Goal: Task Accomplishment & Management: Use online tool/utility

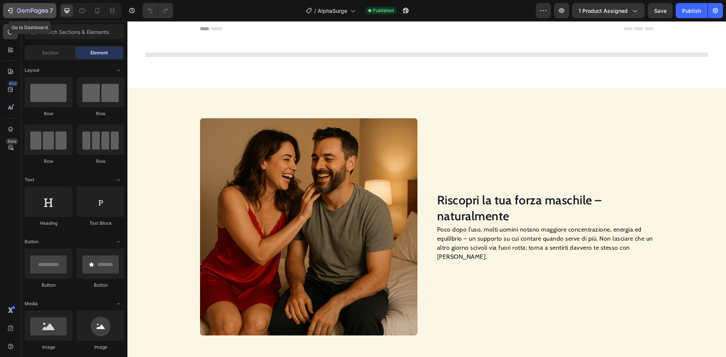
click at [8, 11] on icon "button" at bounding box center [10, 11] width 8 height 8
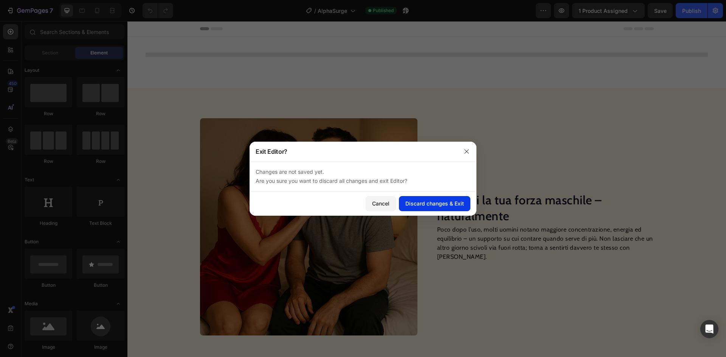
click at [429, 203] on div "Discard changes & Exit" at bounding box center [434, 204] width 59 height 8
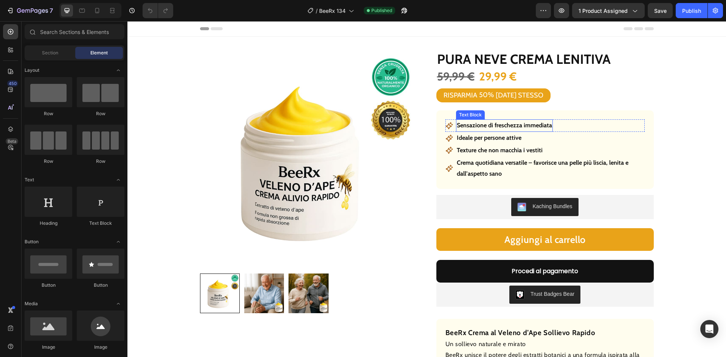
click at [504, 124] on p "Sensazione di freschezza immediata" at bounding box center [504, 125] width 95 height 11
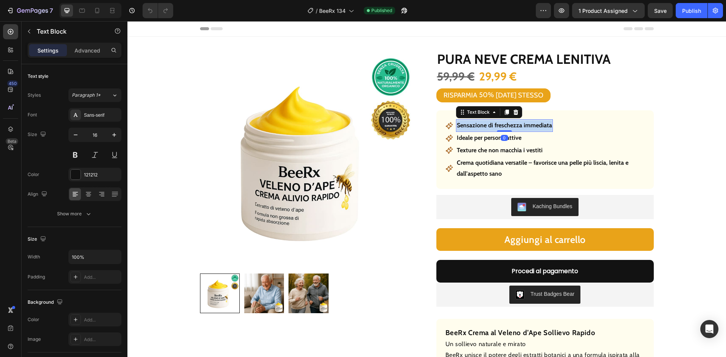
click at [504, 124] on p "Sensazione di freschezza immediata" at bounding box center [504, 125] width 95 height 11
click at [504, 125] on p "Sensazione di freschezza immediata" at bounding box center [504, 125] width 95 height 11
click at [508, 138] on p "Ideale per persone attive" at bounding box center [489, 138] width 65 height 11
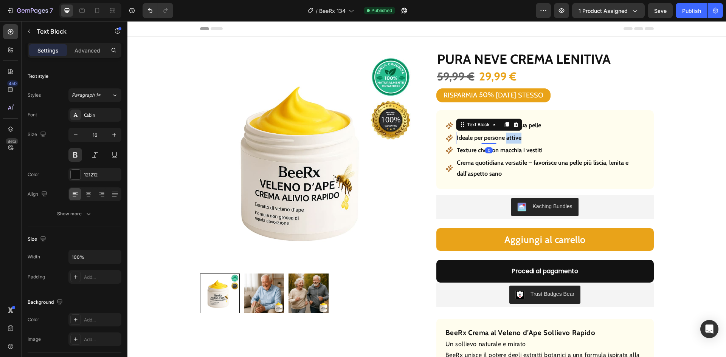
click at [508, 138] on p "Ideale per persone attive" at bounding box center [489, 138] width 65 height 11
click at [495, 153] on p "Texture che non macchia i vestiti" at bounding box center [500, 150] width 86 height 11
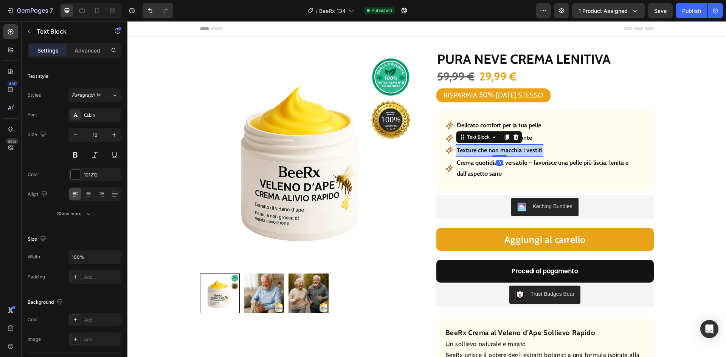
click at [495, 153] on p "Texture che non macchia i vestiti" at bounding box center [500, 150] width 86 height 11
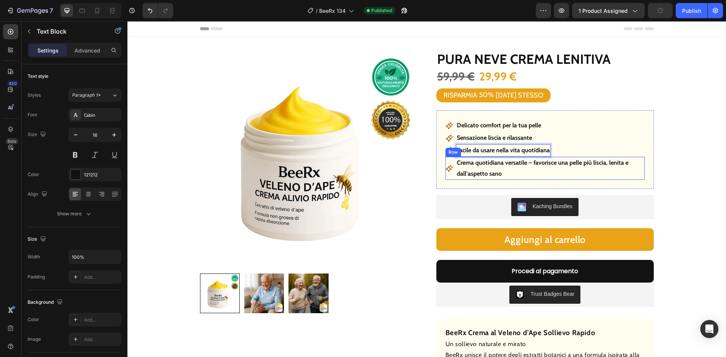
click at [446, 175] on div "Icon" at bounding box center [449, 168] width 8 height 23
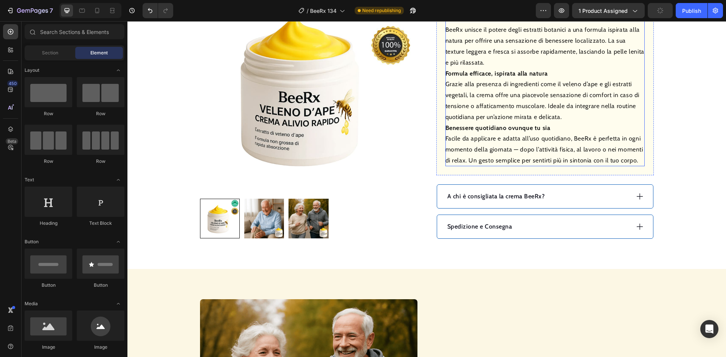
scroll to position [302, 0]
click at [484, 193] on p "A chi è consigliata la crema BeeRx?" at bounding box center [496, 196] width 98 height 9
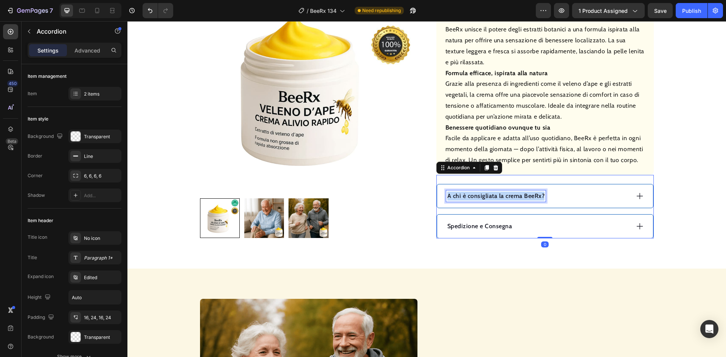
click at [484, 193] on p "A chi è consigliata la crema BeeRx?" at bounding box center [496, 196] width 98 height 9
click at [546, 197] on div "Posso usare BeeRx ogni giorno?" at bounding box center [537, 195] width 183 height 11
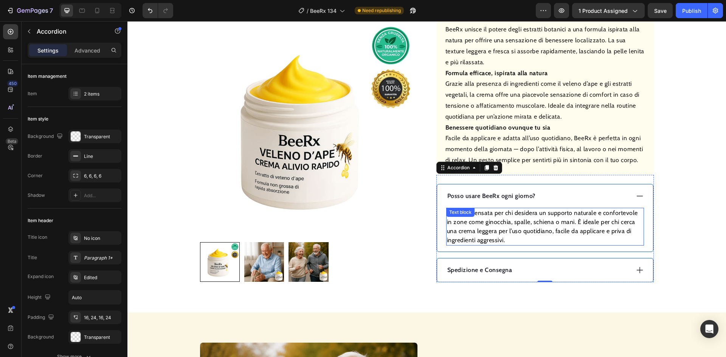
click at [550, 218] on p "BeeRx è pensata per chi desidera un supporto naturale e confortevole in zone co…" at bounding box center [545, 227] width 196 height 36
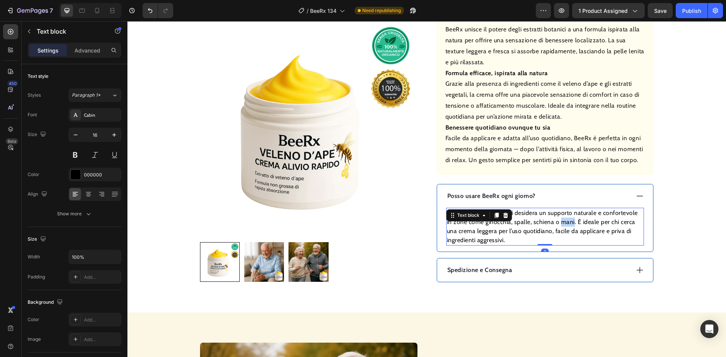
click at [550, 218] on p "BeeRx è pensata per chi desidera un supporto naturale e confortevole in zone co…" at bounding box center [545, 227] width 196 height 36
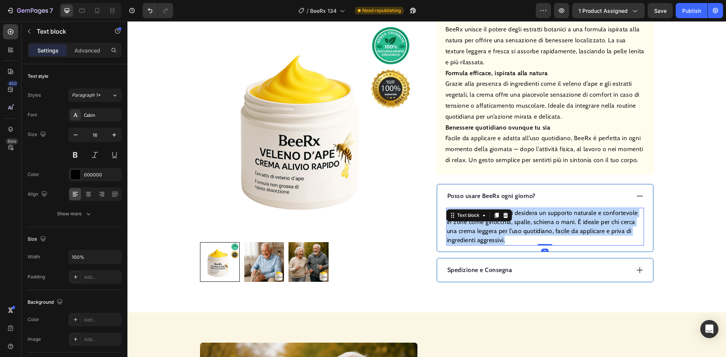
click at [550, 218] on p "BeeRx è pensata per chi desidera un supporto naturale e confortevole in zone co…" at bounding box center [545, 227] width 196 height 36
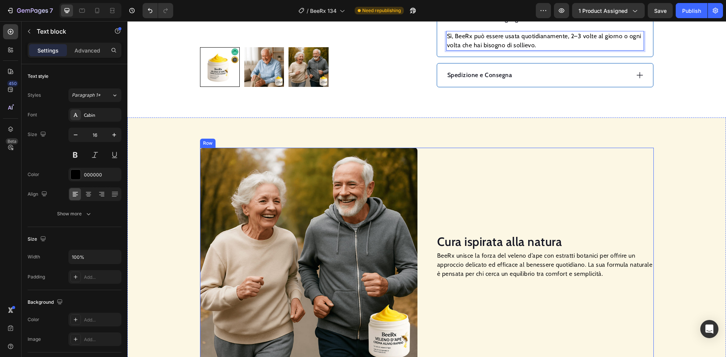
scroll to position [529, 0]
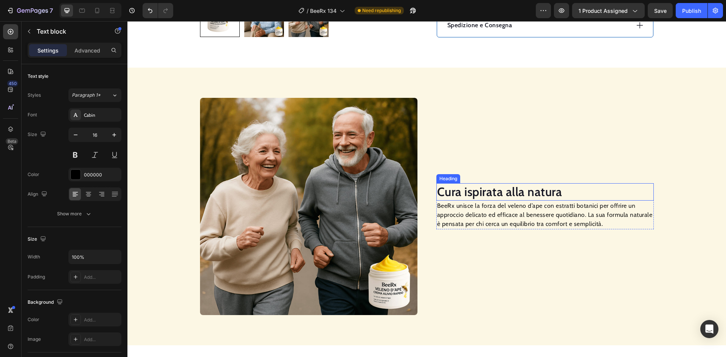
click at [529, 193] on h2 "Cura ispirata alla natura" at bounding box center [544, 191] width 217 height 17
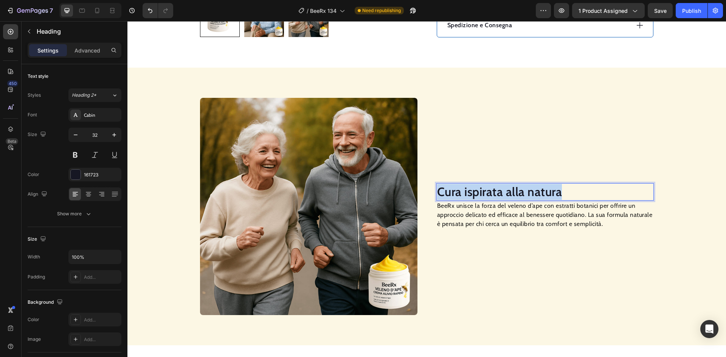
click at [529, 193] on p "Cura ispirata alla natura" at bounding box center [545, 192] width 216 height 16
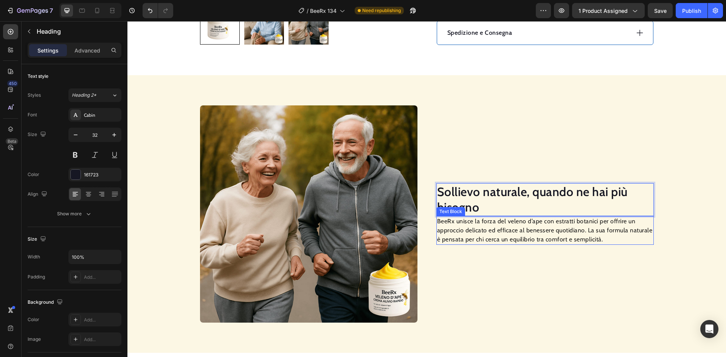
click at [512, 231] on p "BeeRx unisce la forza del veleno d’ape con estratti botanici per offrire un app…" at bounding box center [545, 230] width 216 height 27
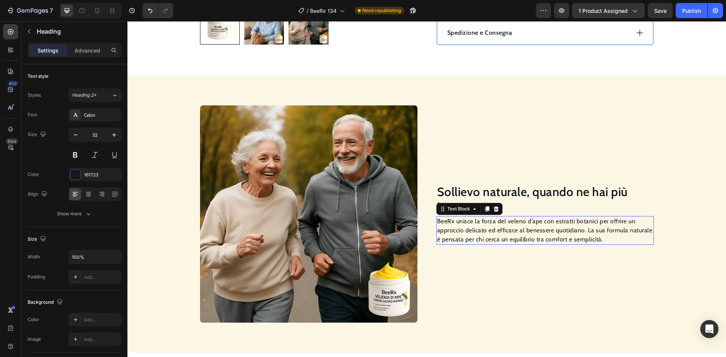
click at [512, 231] on p "BeeRx unisce la forza del veleno d’ape con estratti botanici per offrire un app…" at bounding box center [545, 230] width 216 height 27
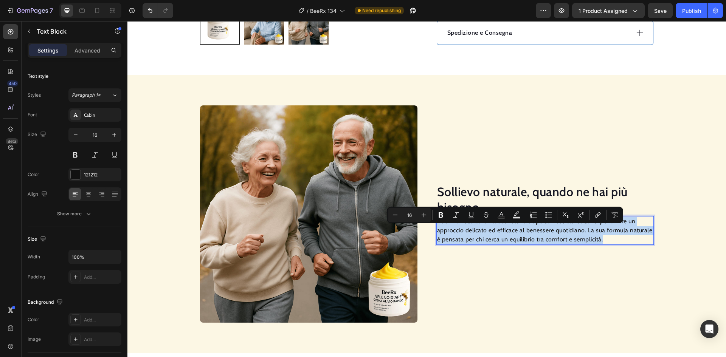
click at [512, 231] on p "BeeRx unisce la forza del veleno d’ape con estratti botanici per offrire un app…" at bounding box center [545, 230] width 216 height 27
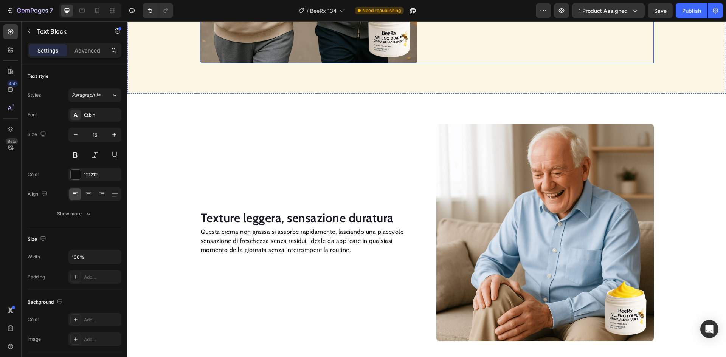
scroll to position [791, 0]
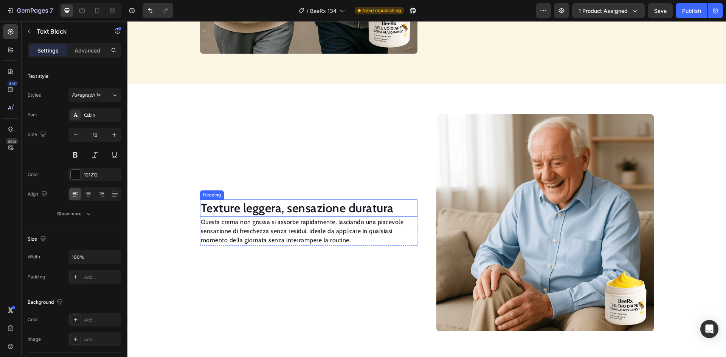
click at [291, 206] on h2 "Texture leggera, sensazione duratura" at bounding box center [308, 208] width 217 height 17
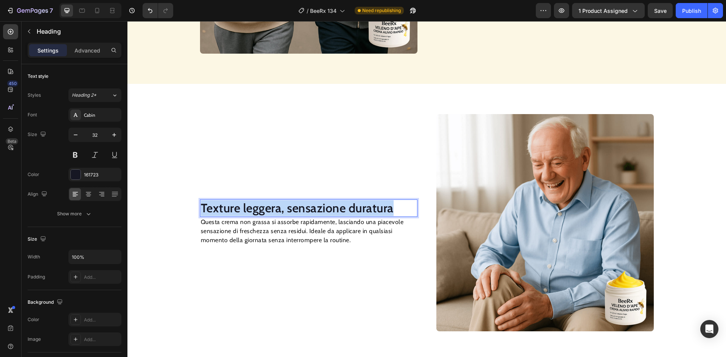
click at [291, 206] on p "Texture leggera, sensazione duratura" at bounding box center [309, 208] width 216 height 16
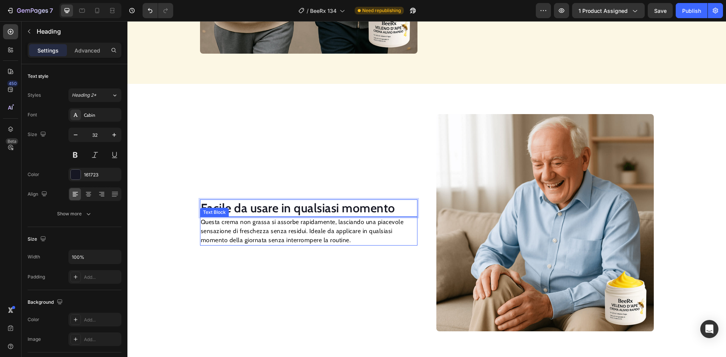
click at [326, 229] on p "Questa crema non grassa si assorbe rapidamente, lasciando una piacevole sensazi…" at bounding box center [309, 231] width 216 height 27
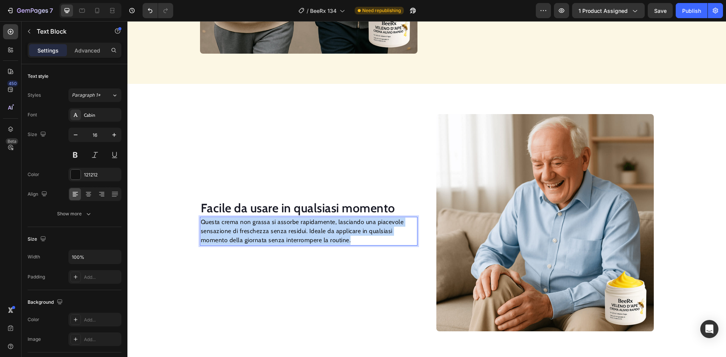
click at [326, 229] on p "Questa crema non grassa si assorbe rapidamente, lasciando una piacevole sensazi…" at bounding box center [309, 231] width 216 height 27
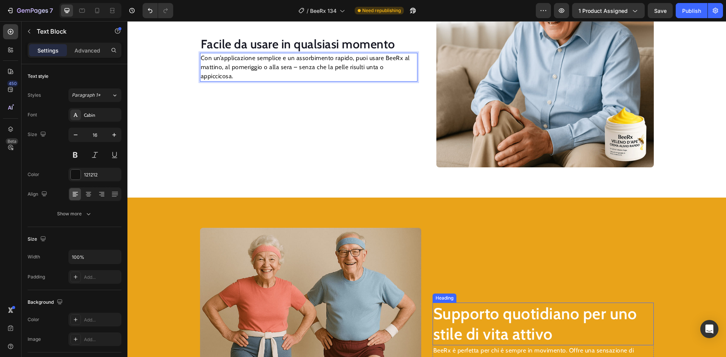
scroll to position [1022, 0]
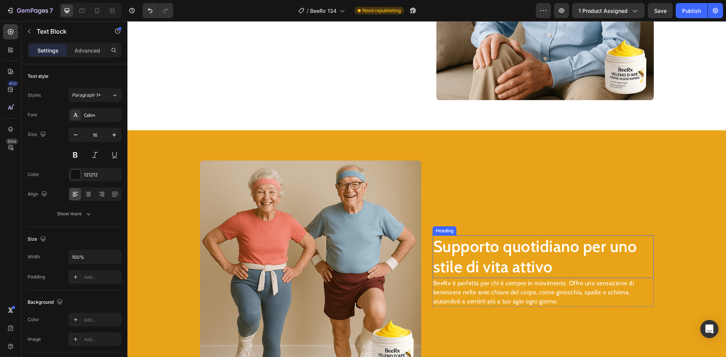
click at [458, 251] on h2 "Supporto quotidiano per uno stile di vita attivo" at bounding box center [542, 256] width 221 height 43
click at [458, 251] on p "Supporto quotidiano per uno stile di vita attivo" at bounding box center [543, 256] width 220 height 41
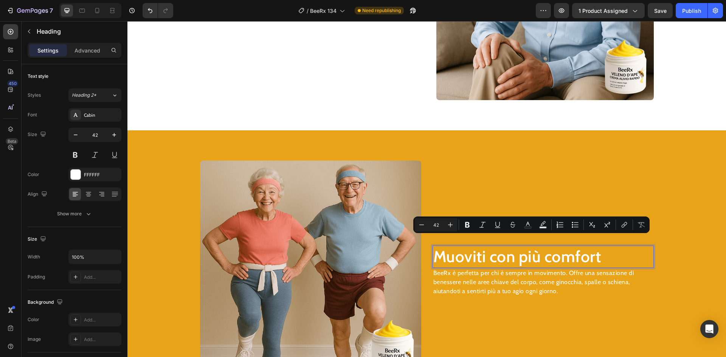
scroll to position [1032, 0]
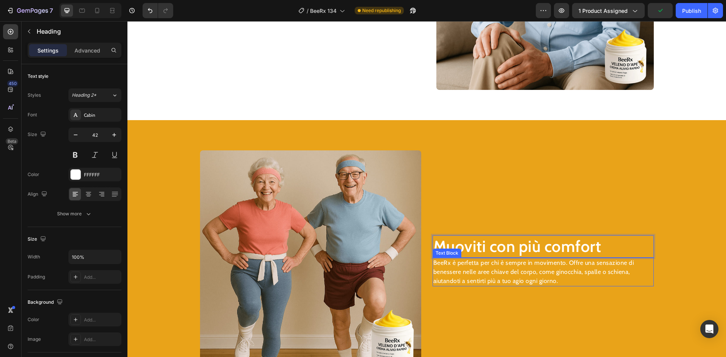
click at [491, 266] on p "BeeRx è perfetta per chi è sempre in movimento. Offre una sensazione di benesse…" at bounding box center [543, 272] width 220 height 27
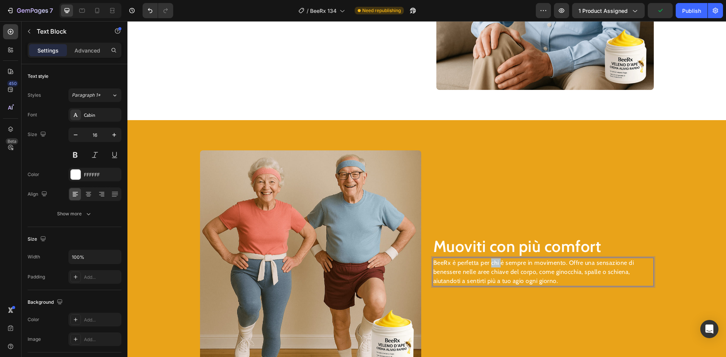
click at [491, 266] on p "BeeRx è perfetta per chi è sempre in movimento. Offre una sensazione di benesse…" at bounding box center [543, 272] width 220 height 27
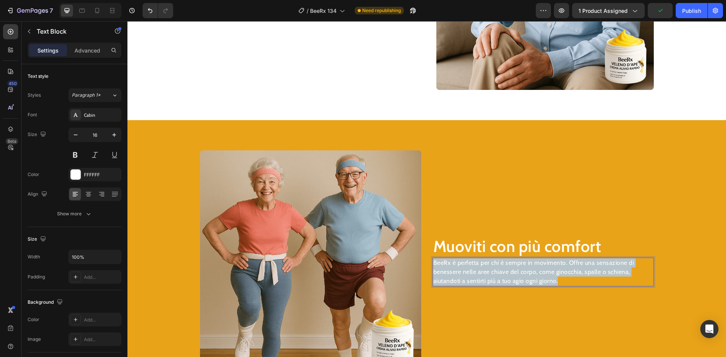
click at [492, 266] on p "BeeRx è perfetta per chi è sempre in movimento. Offre una sensazione di benesse…" at bounding box center [543, 272] width 220 height 27
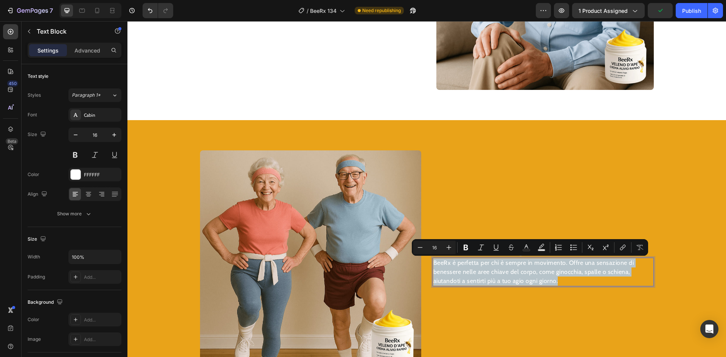
click at [492, 266] on p "BeeRx è perfetta per chi è sempre in movimento. Offre una sensazione di benesse…" at bounding box center [543, 272] width 220 height 27
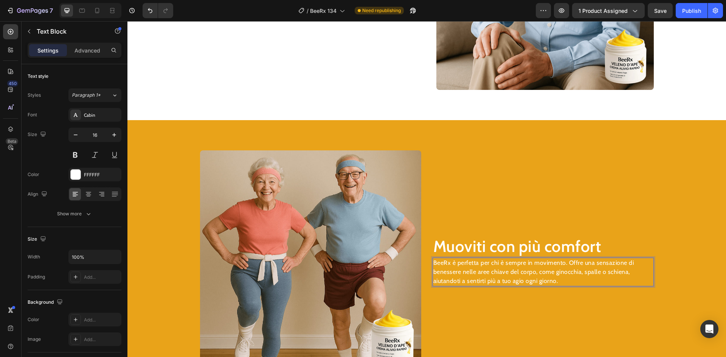
scroll to position [1037, 0]
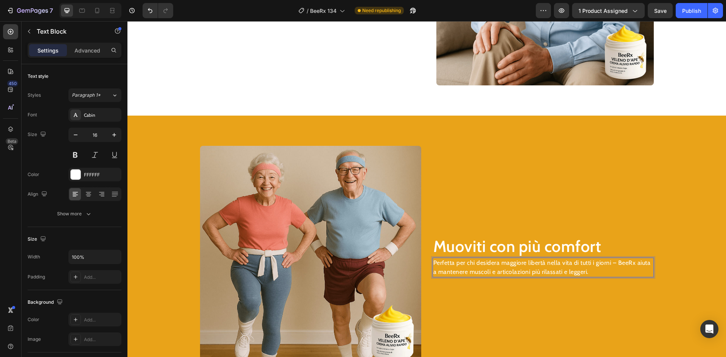
click at [491, 263] on p "Perfetta per chi desidera maggiore libertà nella vita di tutti i giorni – BeeRx…" at bounding box center [543, 268] width 220 height 18
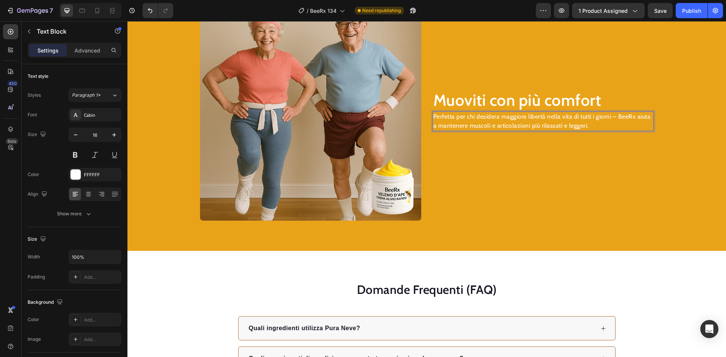
scroll to position [1226, 0]
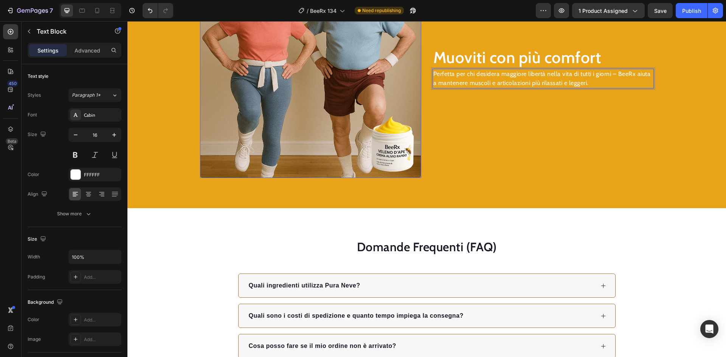
click at [402, 147] on img at bounding box center [310, 67] width 221 height 221
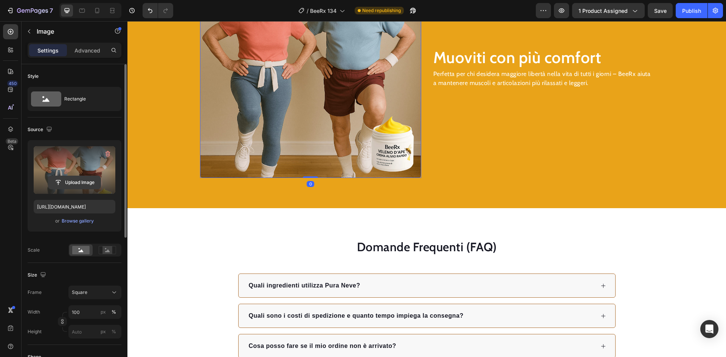
click at [82, 178] on input "file" at bounding box center [74, 182] width 52 height 13
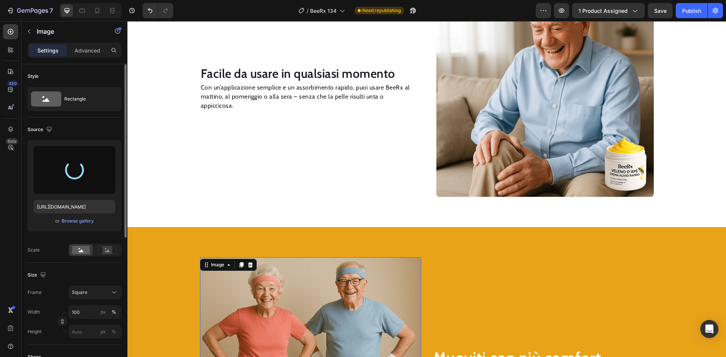
scroll to position [923, 0]
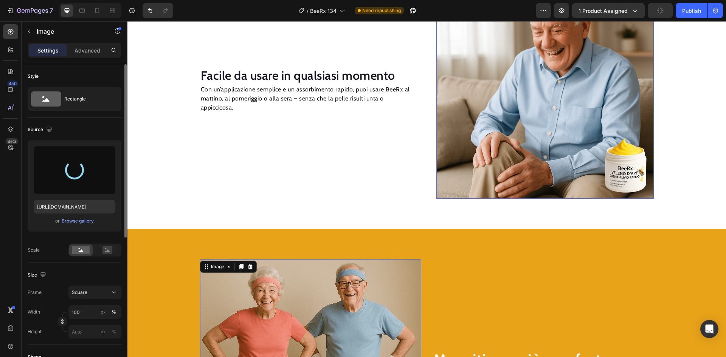
type input "https://cdn.shopify.com/s/files/1/0944/5988/7961/files/gempages_576374954476438…"
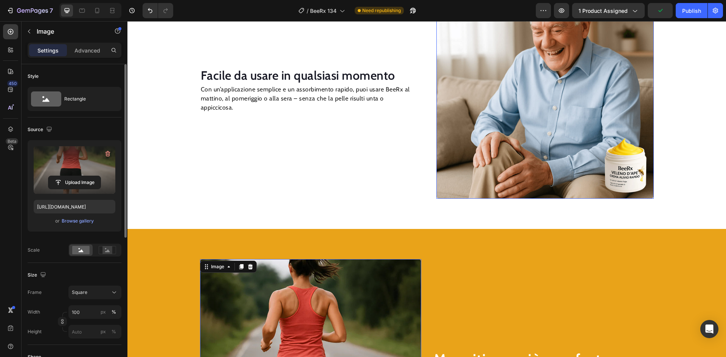
click at [498, 130] on img at bounding box center [544, 89] width 217 height 217
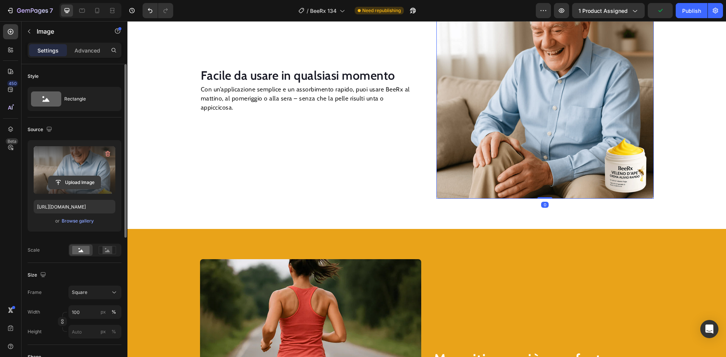
click at [71, 181] on input "file" at bounding box center [74, 182] width 52 height 13
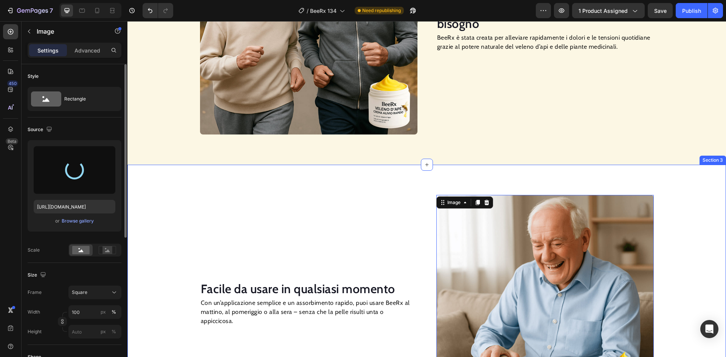
scroll to position [697, 0]
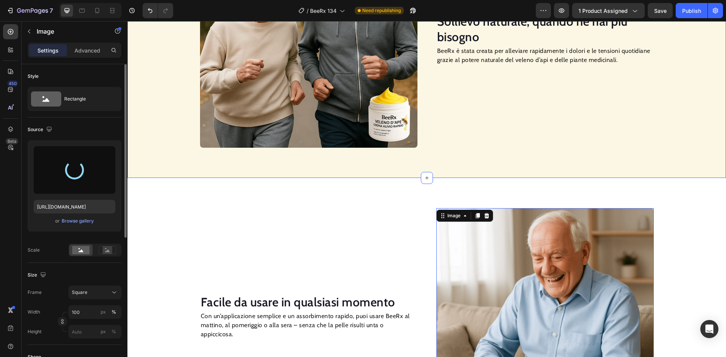
type input "https://cdn.shopify.com/s/files/1/0944/5988/7961/files/gempages_576374954476438…"
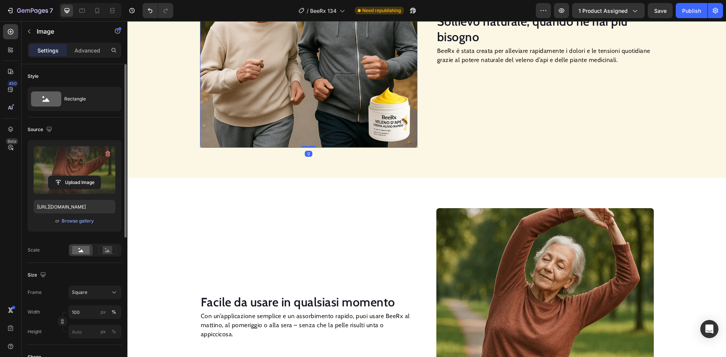
click at [314, 94] on img at bounding box center [308, 38] width 217 height 217
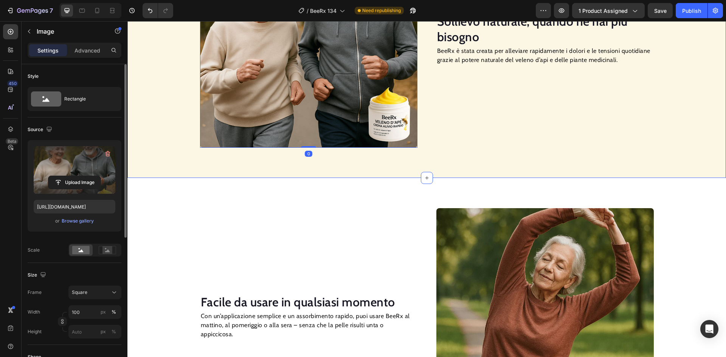
click at [91, 172] on label at bounding box center [75, 170] width 82 height 48
click at [91, 176] on input "file" at bounding box center [74, 182] width 52 height 13
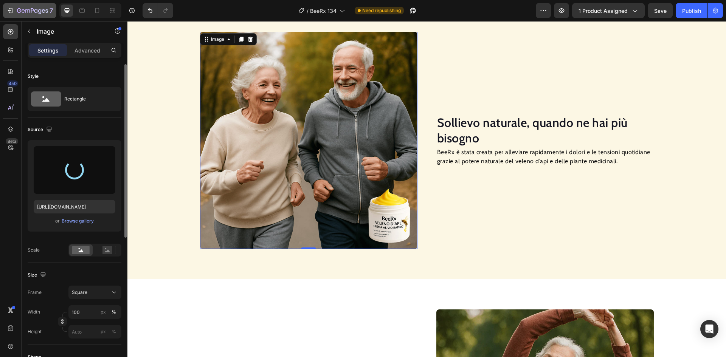
scroll to position [545, 0]
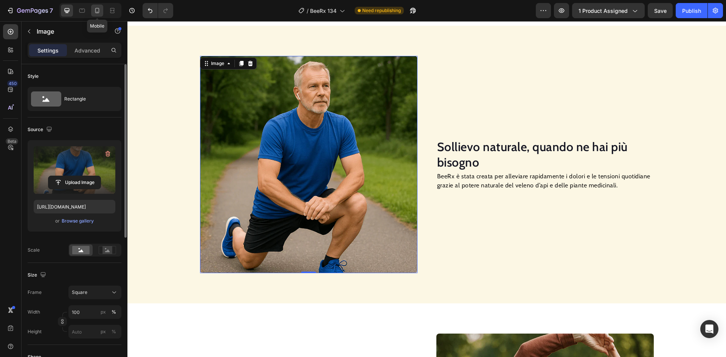
click at [100, 12] on icon at bounding box center [97, 11] width 8 height 8
type input "https://cdn.shopify.com/s/files/1/0944/5988/7961/files/gempages_576374954476438…"
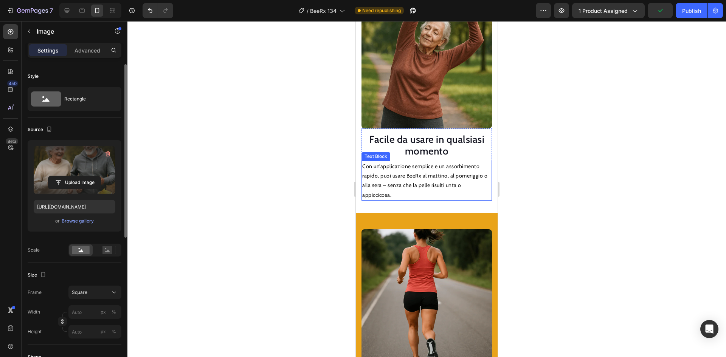
scroll to position [1024, 0]
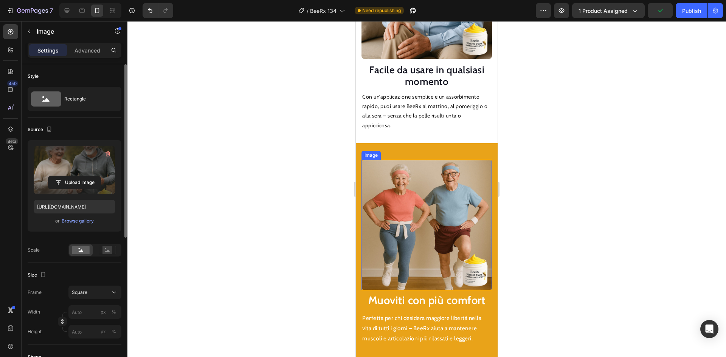
click at [424, 223] on img at bounding box center [426, 225] width 130 height 130
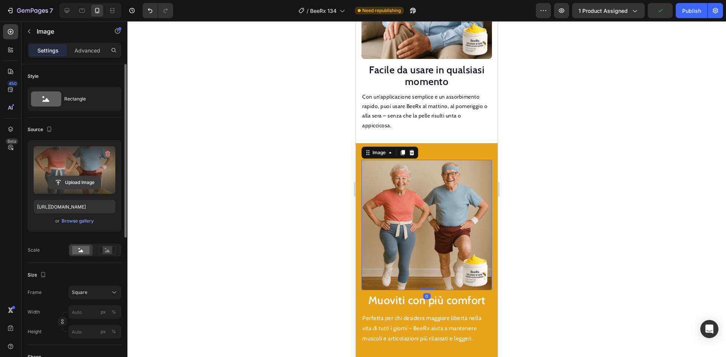
click at [61, 176] on input "file" at bounding box center [74, 182] width 52 height 13
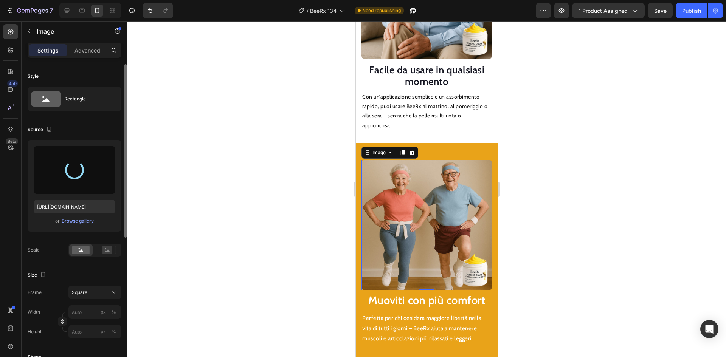
type input "https://cdn.shopify.com/s/files/1/0944/5988/7961/files/gempages_576374954476438…"
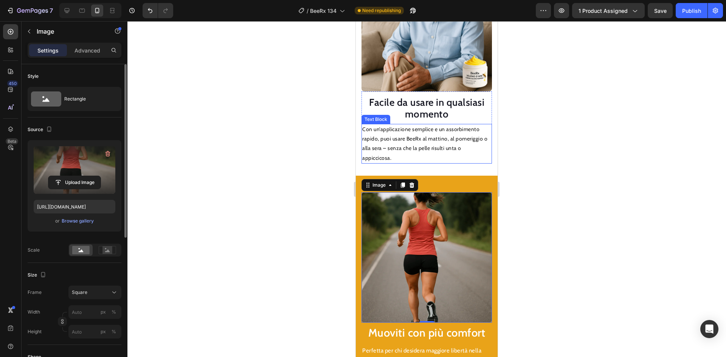
scroll to position [949, 0]
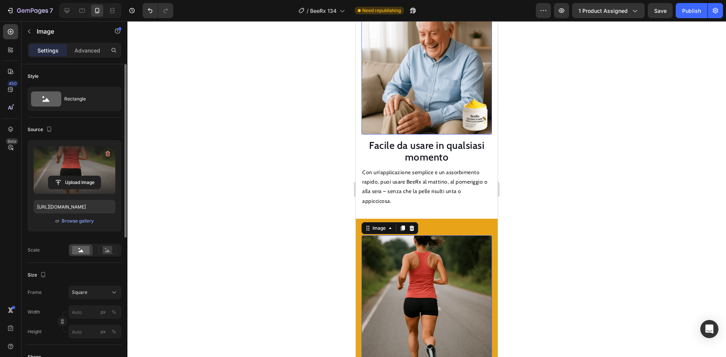
click at [413, 66] on img at bounding box center [426, 69] width 130 height 130
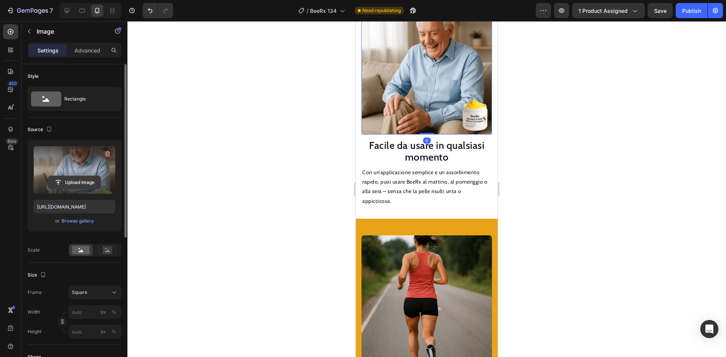
click at [86, 182] on input "file" at bounding box center [74, 182] width 52 height 13
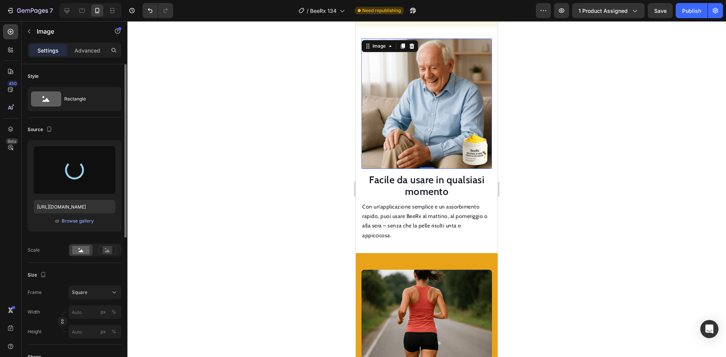
type input "https://cdn.shopify.com/s/files/1/0944/5988/7961/files/gempages_576374954476438…"
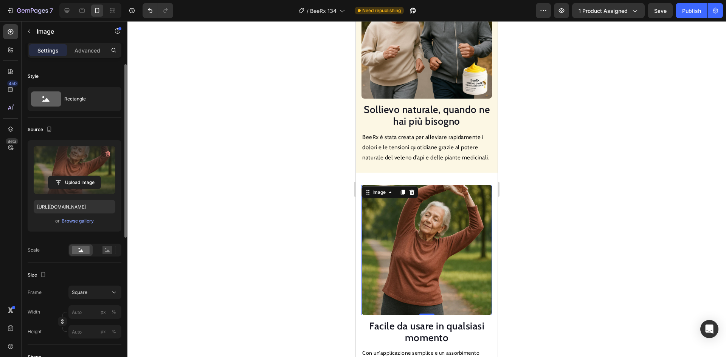
scroll to position [722, 0]
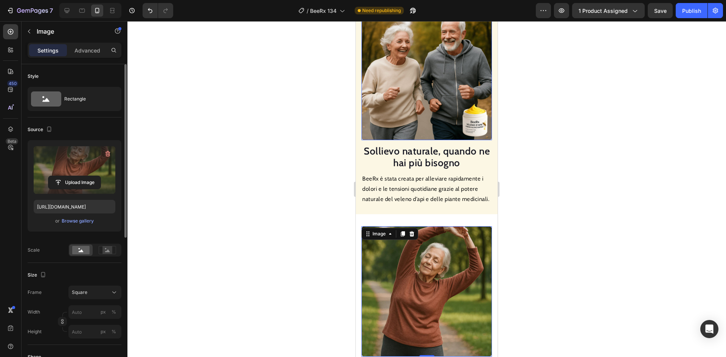
click at [415, 82] on img at bounding box center [426, 75] width 130 height 130
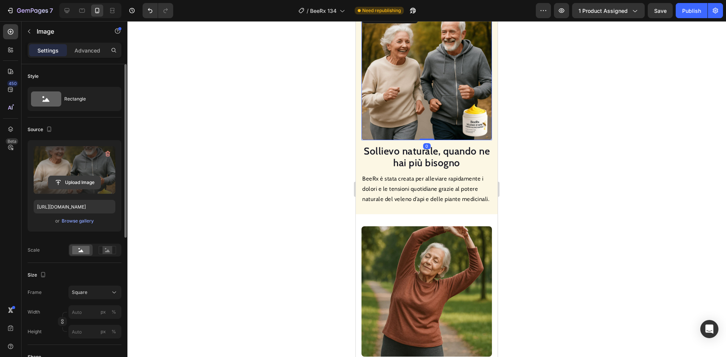
click at [91, 184] on input "file" at bounding box center [74, 182] width 52 height 13
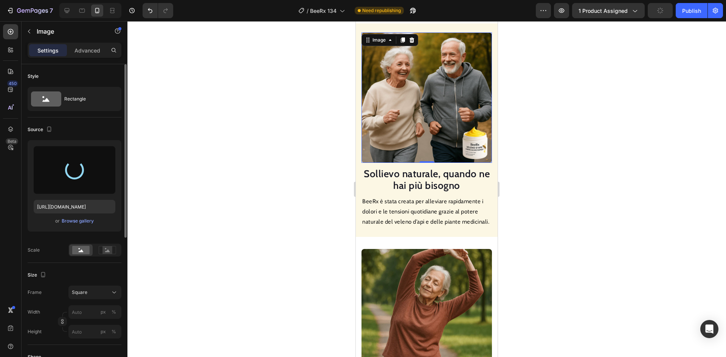
type input "https://cdn.shopify.com/s/files/1/0944/5988/7961/files/gempages_576374954476438…"
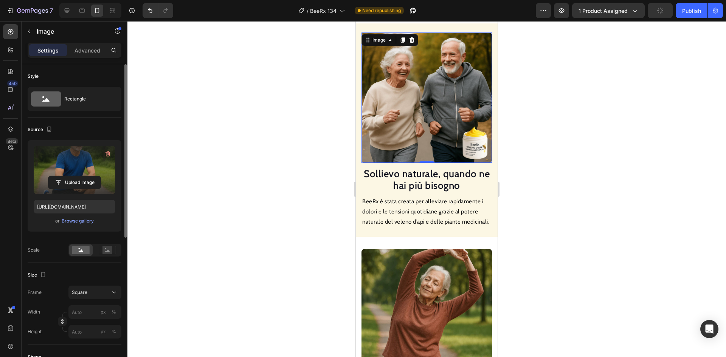
scroll to position [608, 0]
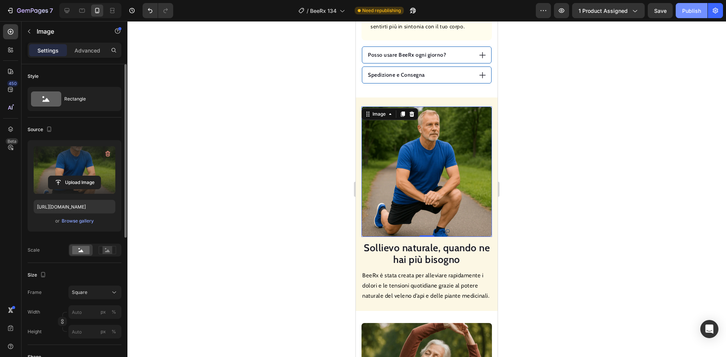
click at [691, 5] on button "Publish" at bounding box center [691, 10] width 32 height 15
